Goal: Transaction & Acquisition: Purchase product/service

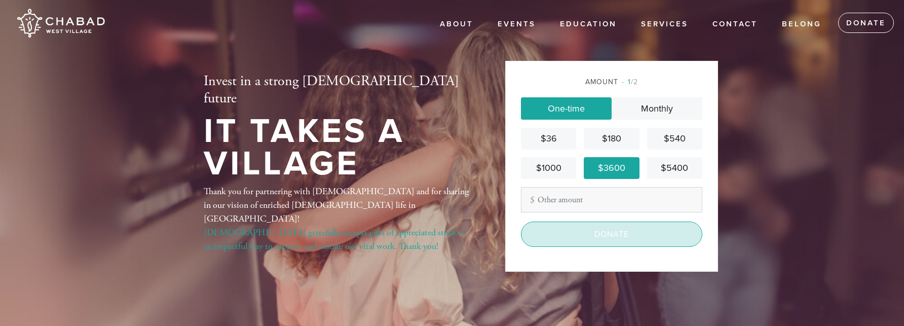
click at [608, 233] on input "Donate" at bounding box center [611, 233] width 181 height 25
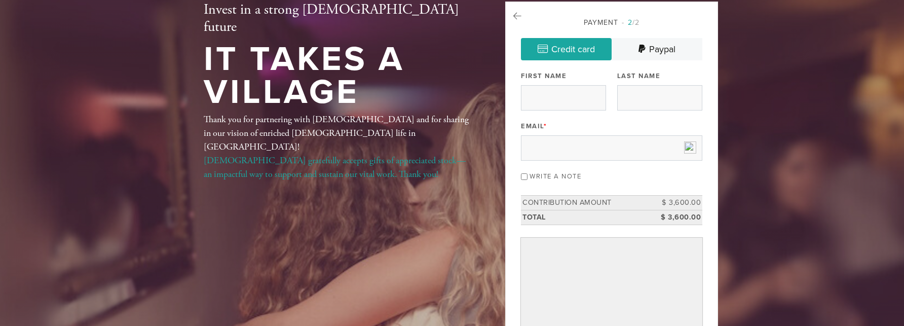
scroll to position [55, 0]
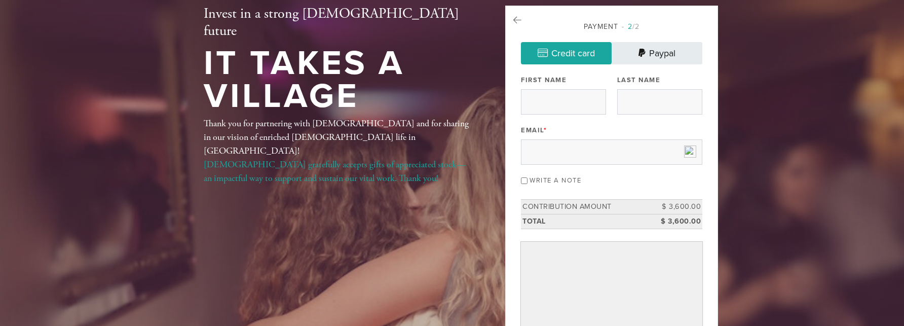
click at [638, 53] on icon at bounding box center [641, 53] width 7 height 9
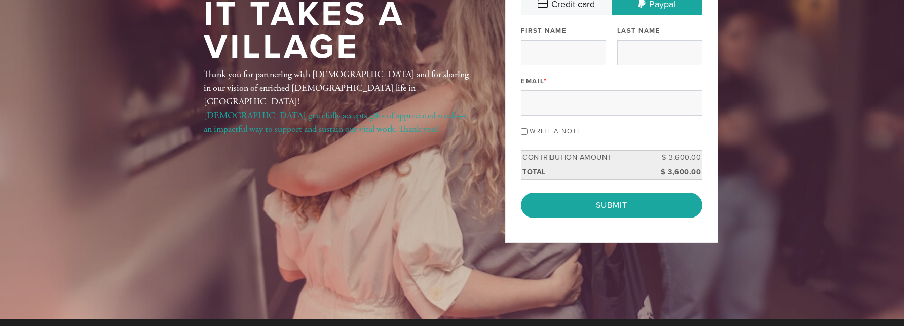
scroll to position [0, 0]
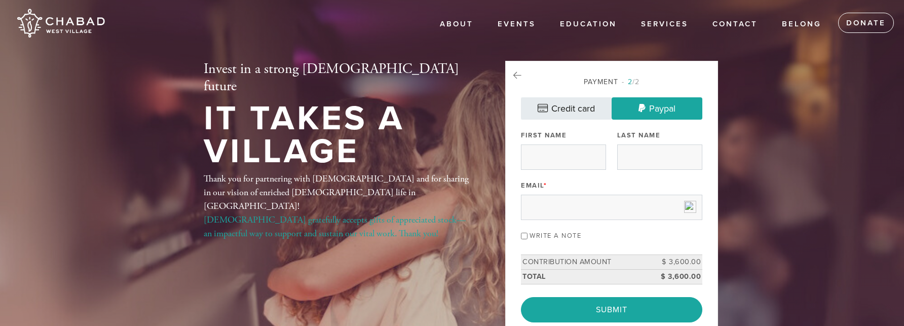
click at [594, 107] on link "Credit card" at bounding box center [566, 108] width 91 height 22
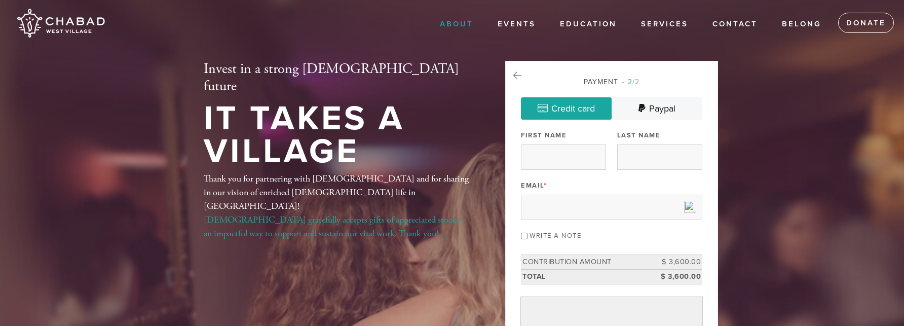
click at [454, 20] on link "About" at bounding box center [456, 24] width 49 height 19
